Goal: Task Accomplishment & Management: Manage account settings

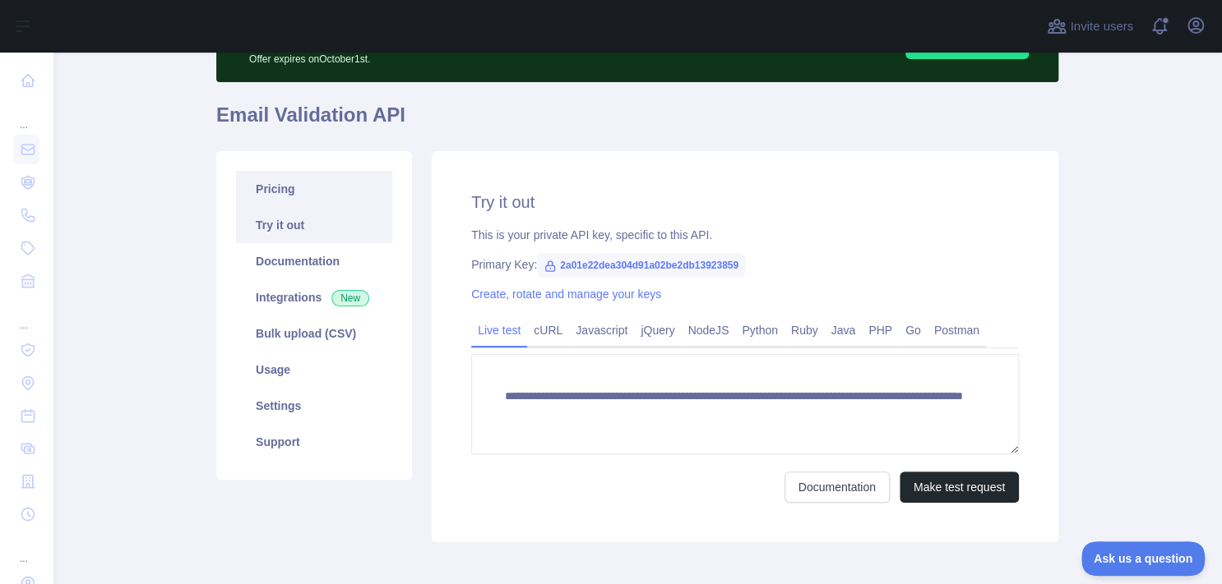
click at [318, 194] on link "Pricing" at bounding box center [314, 189] width 156 height 36
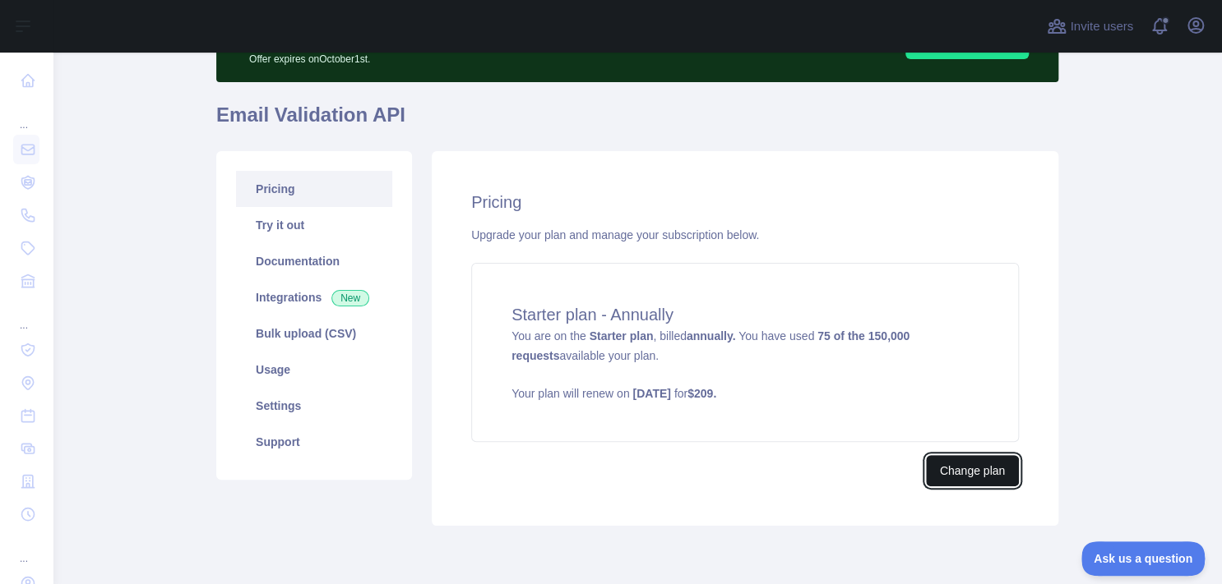
click at [957, 468] on button "Change plan" at bounding box center [972, 470] width 93 height 31
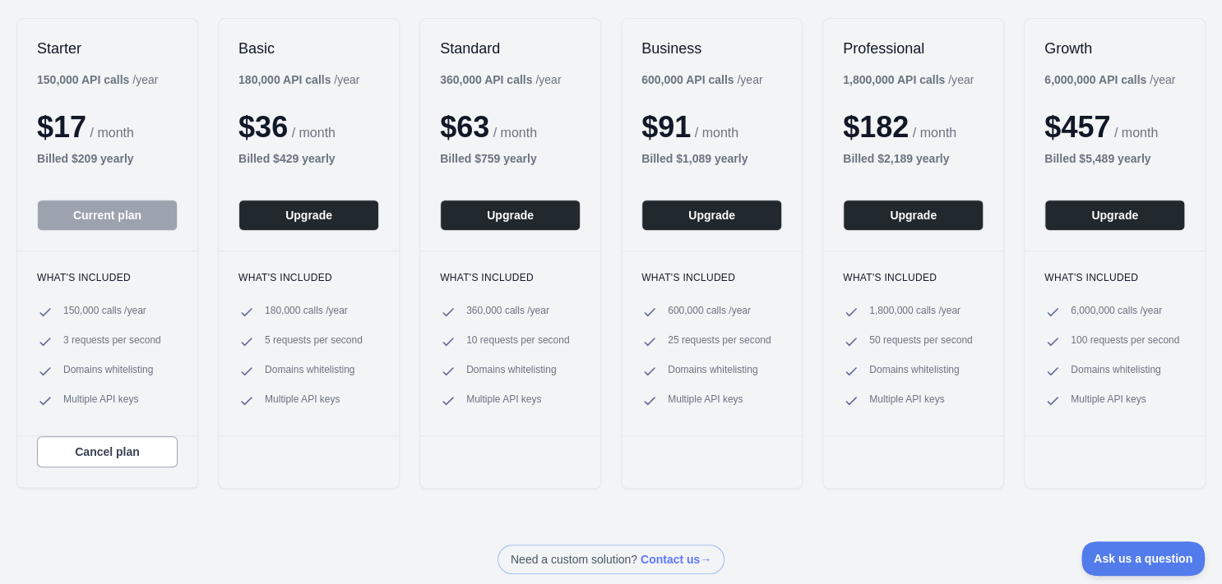
scroll to position [296, 0]
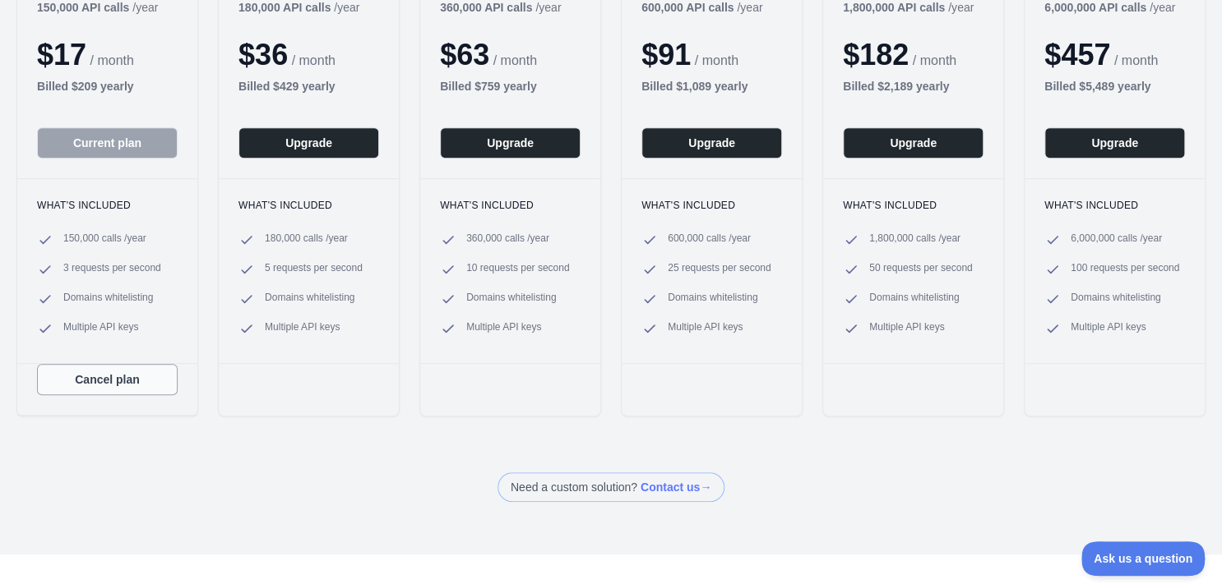
click at [135, 382] on button "Cancel plan" at bounding box center [107, 379] width 141 height 31
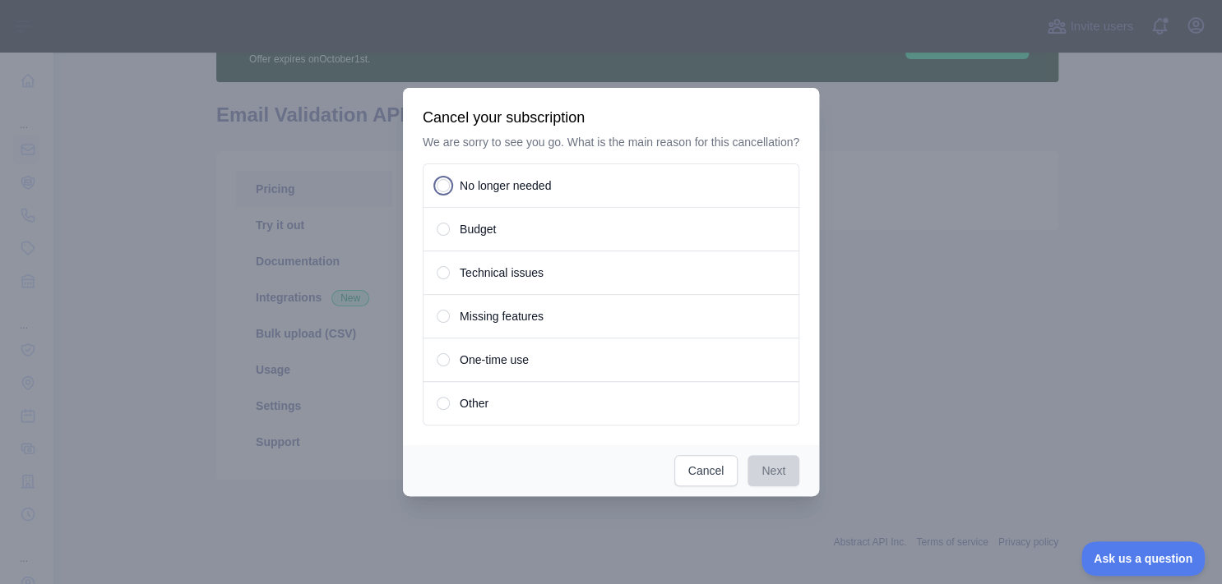
click at [441, 180] on span at bounding box center [443, 185] width 13 height 13
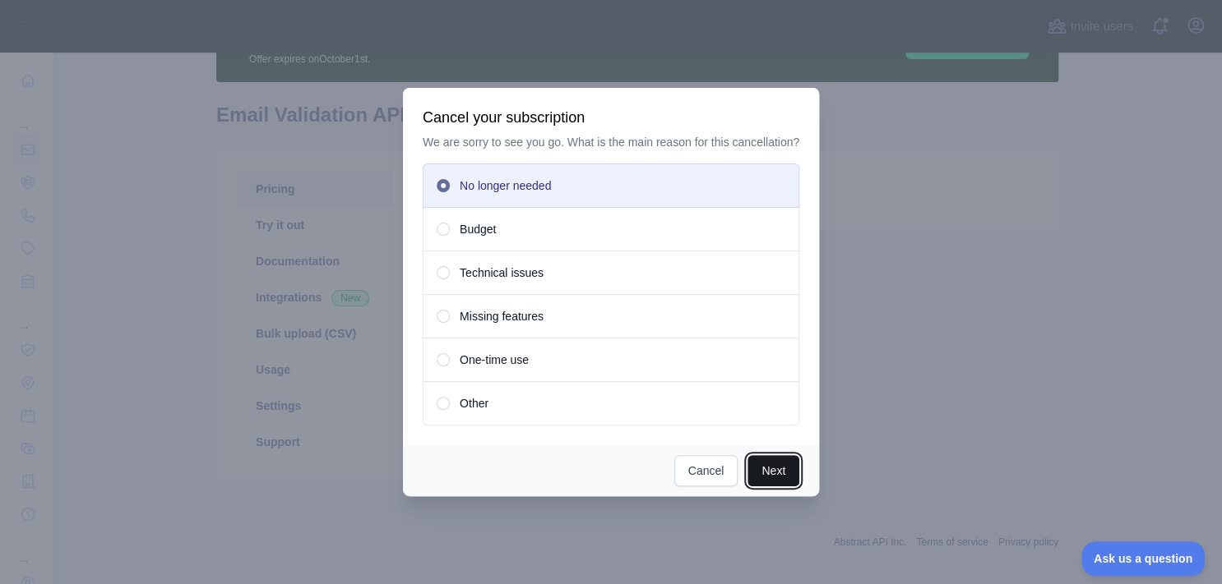
click at [763, 469] on button "Next" at bounding box center [773, 470] width 52 height 31
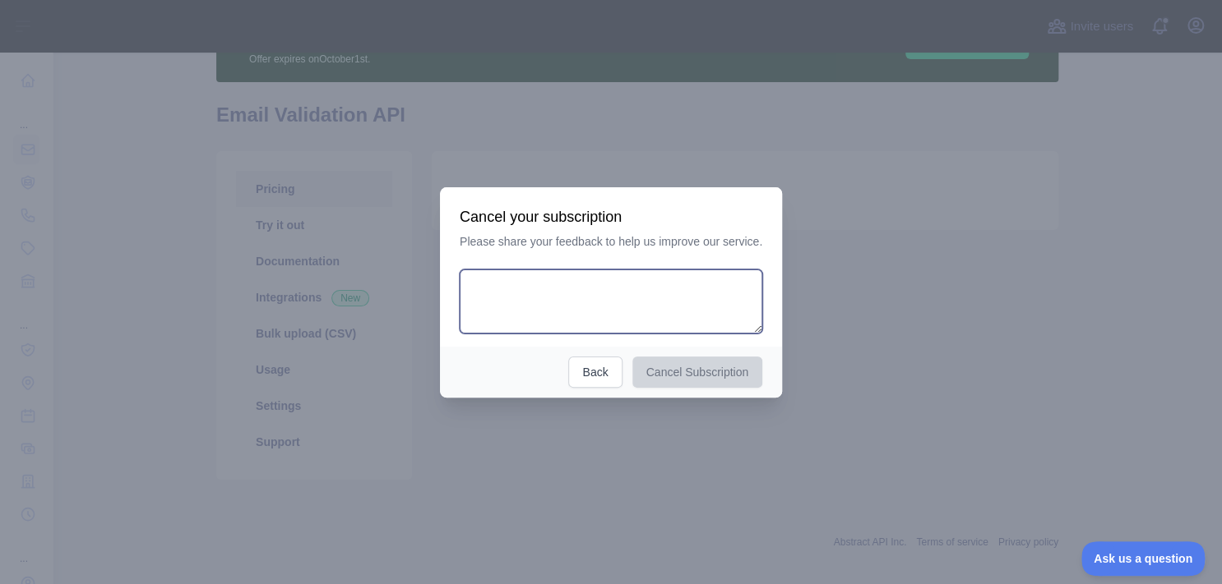
click at [538, 291] on textarea at bounding box center [611, 302] width 303 height 64
type textarea "**********"
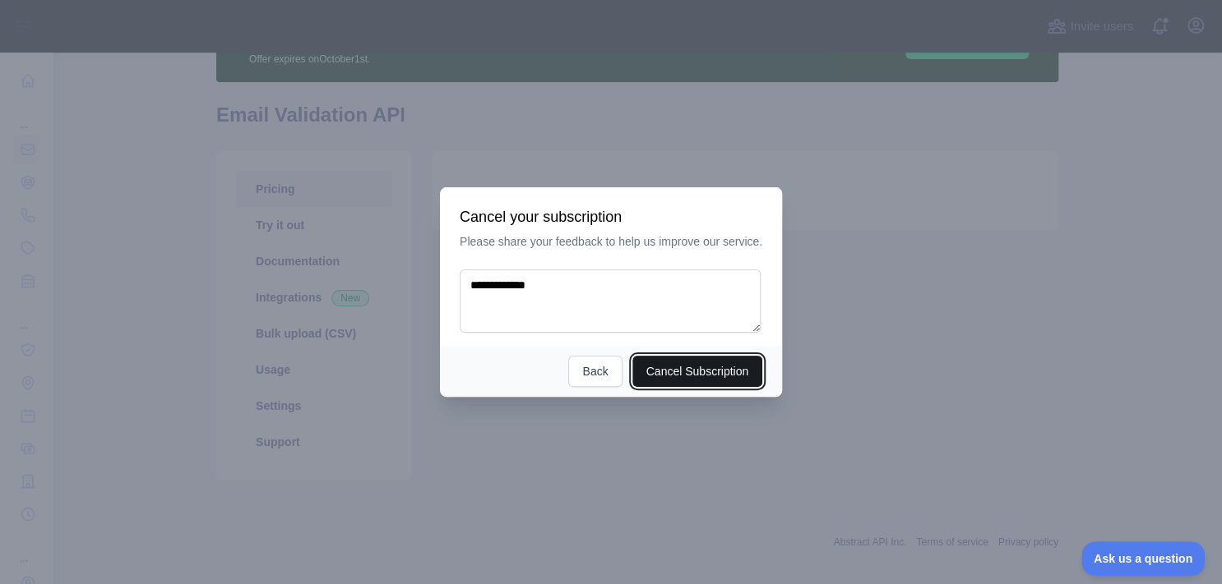
click at [712, 369] on button "Cancel Subscription" at bounding box center [697, 371] width 131 height 31
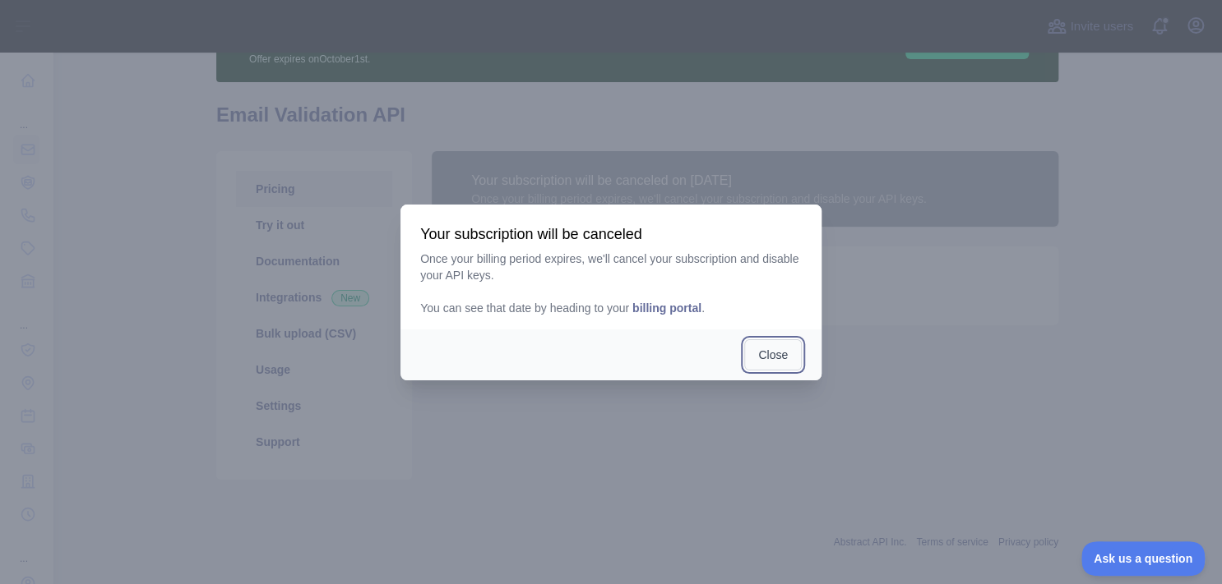
click at [769, 361] on button "Close" at bounding box center [773, 355] width 58 height 31
